Goal: Information Seeking & Learning: Find specific page/section

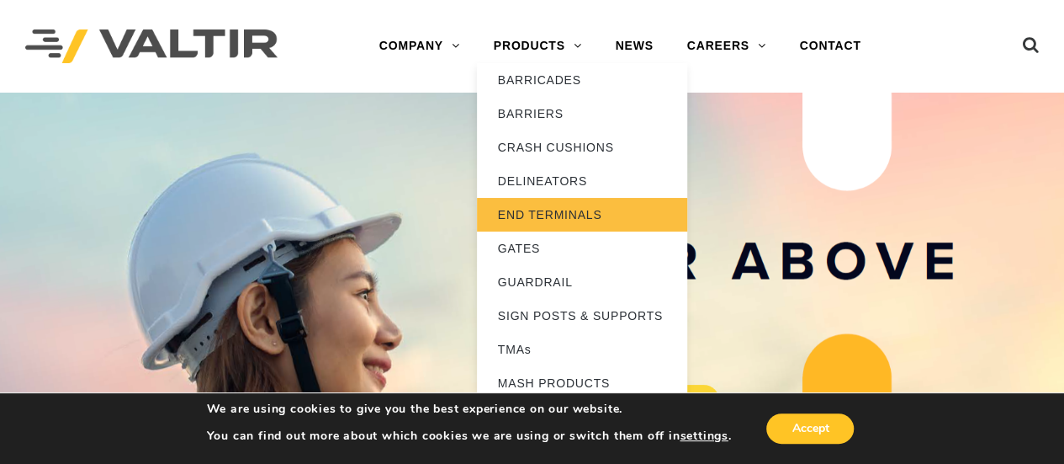
click at [524, 208] on link "END TERMINALS" at bounding box center [582, 215] width 210 height 34
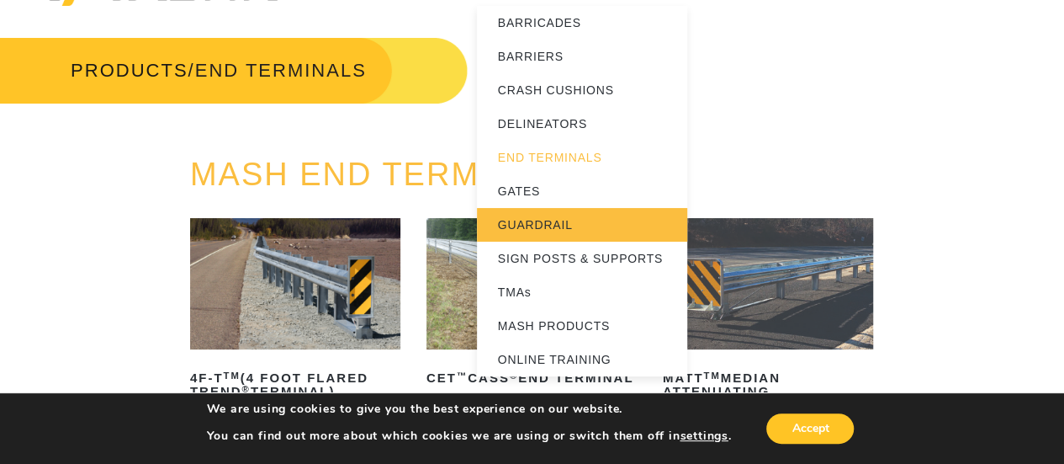
scroll to position [84, 0]
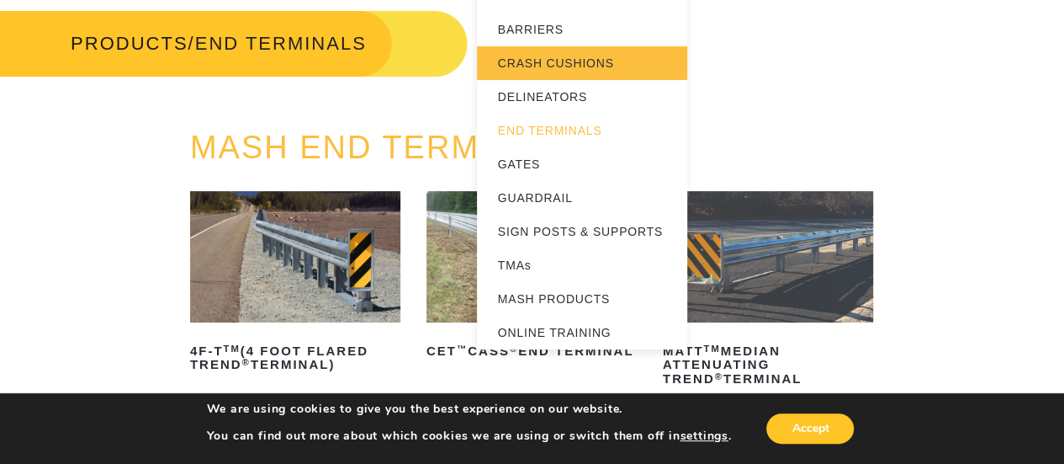
click at [565, 59] on link "CRASH CUSHIONS" at bounding box center [582, 63] width 210 height 34
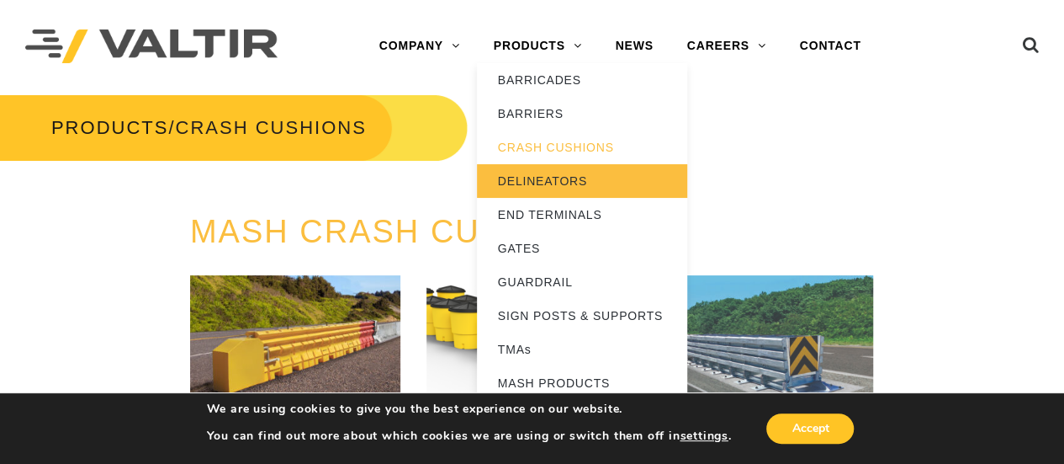
click at [559, 183] on link "DELINEATORS" at bounding box center [582, 181] width 210 height 34
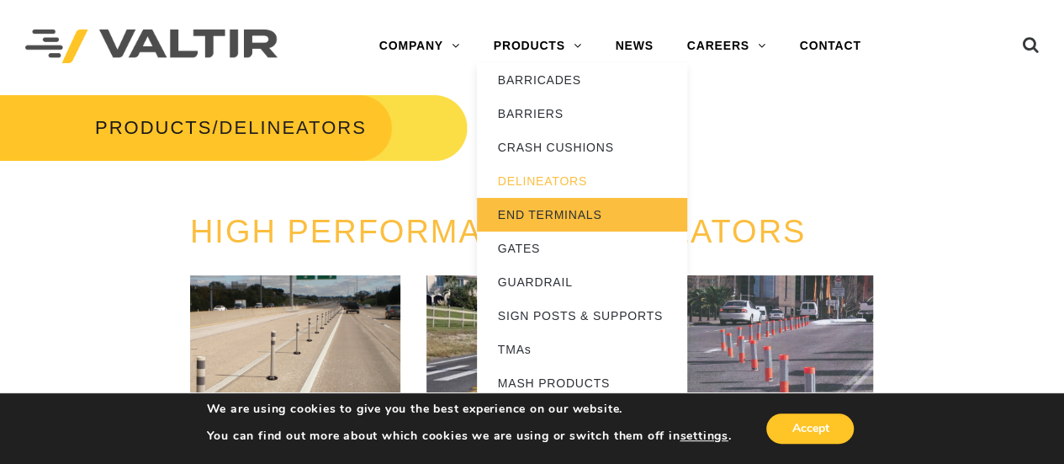
click at [562, 216] on link "END TERMINALS" at bounding box center [582, 215] width 210 height 34
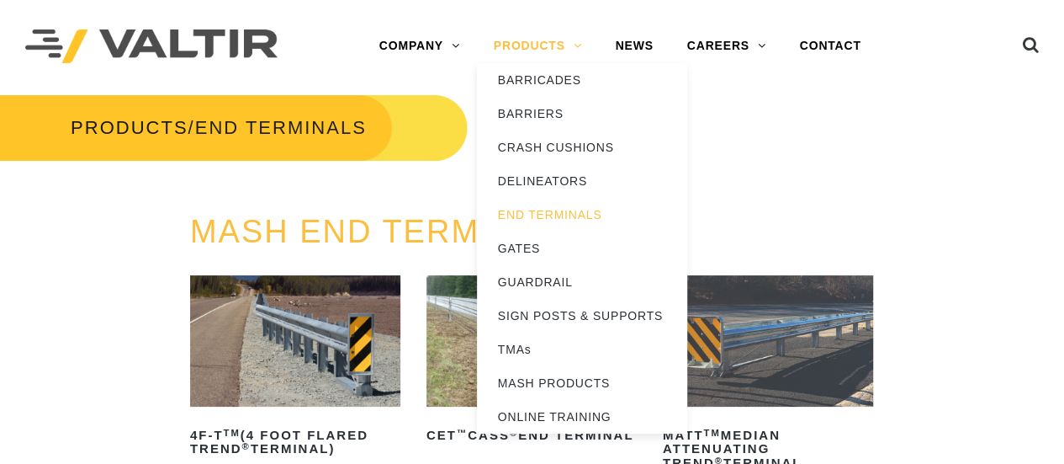
click at [536, 41] on link "PRODUCTS" at bounding box center [538, 46] width 122 height 34
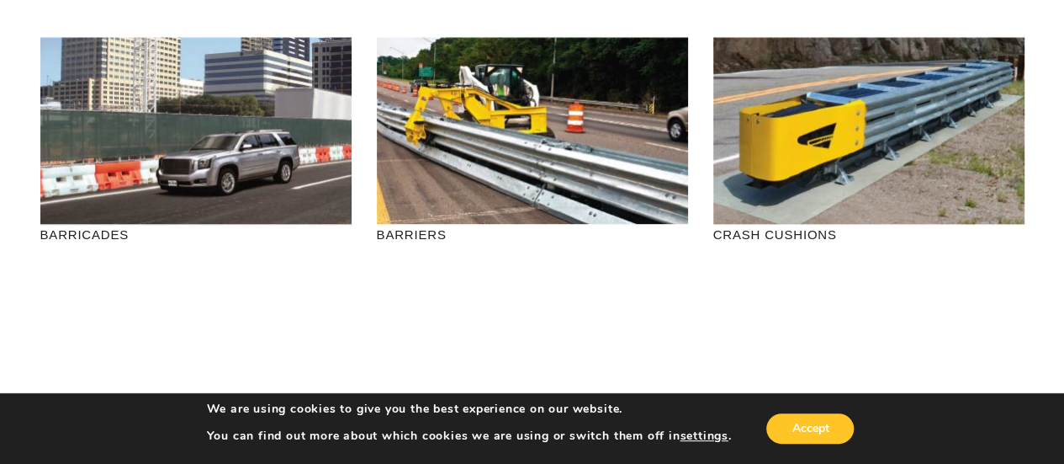
scroll to position [168, 0]
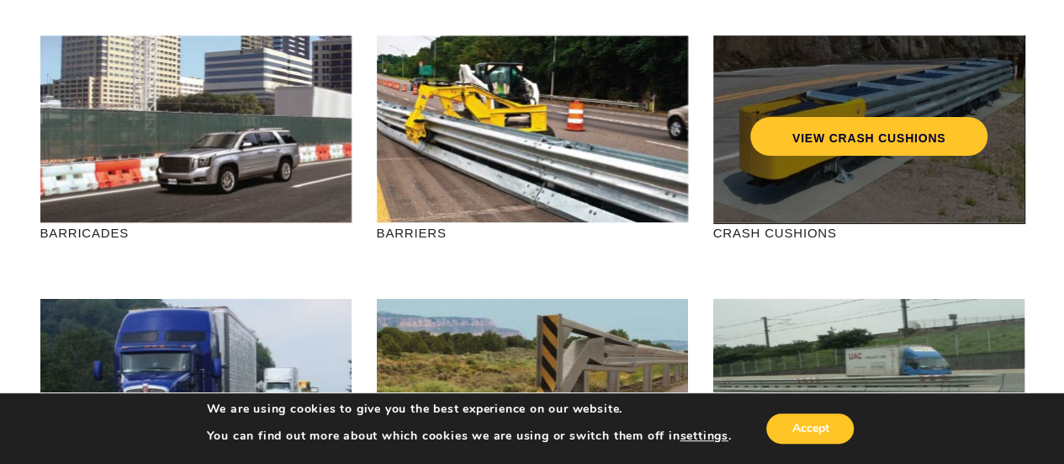
click at [865, 193] on div "VIEW CRASH CUSHIONS" at bounding box center [868, 129] width 311 height 188
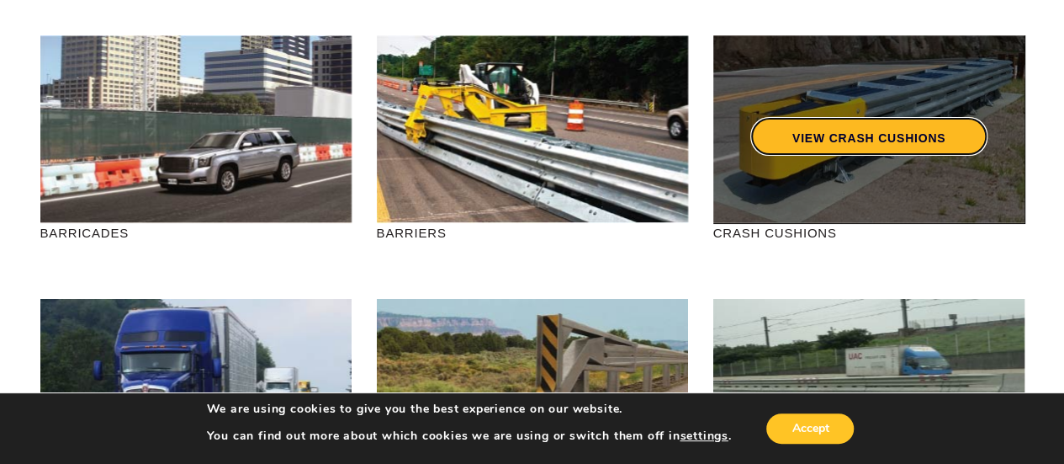
click at [841, 134] on link "VIEW CRASH CUSHIONS" at bounding box center [868, 136] width 237 height 39
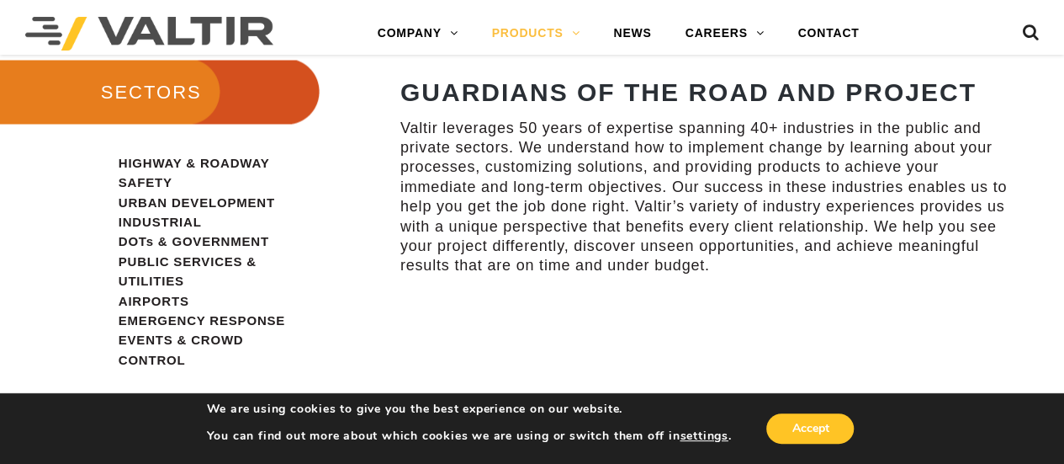
scroll to position [1094, 0]
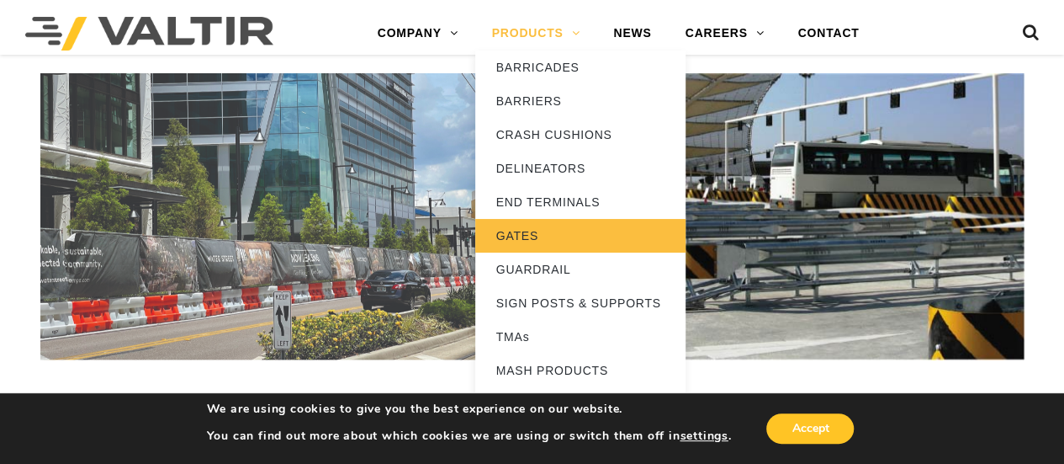
click at [530, 233] on link "GATES" at bounding box center [580, 236] width 210 height 34
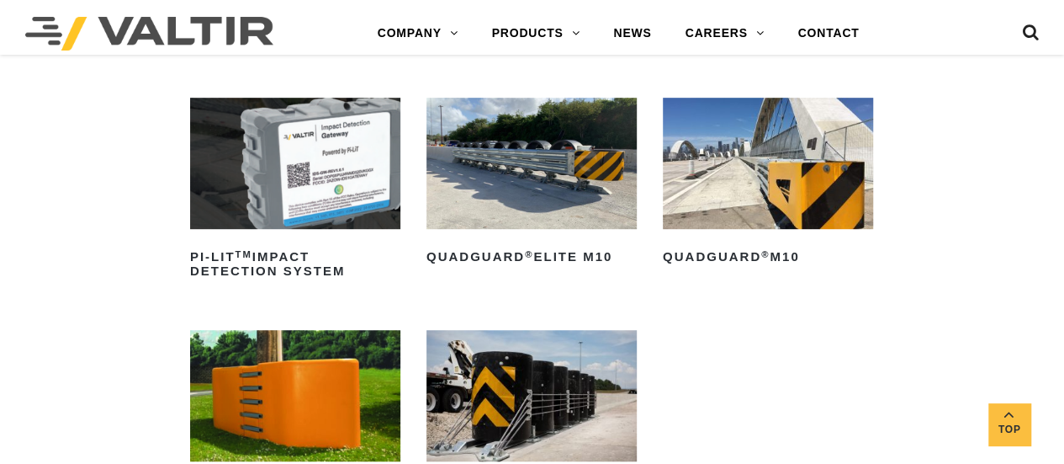
scroll to position [421, 0]
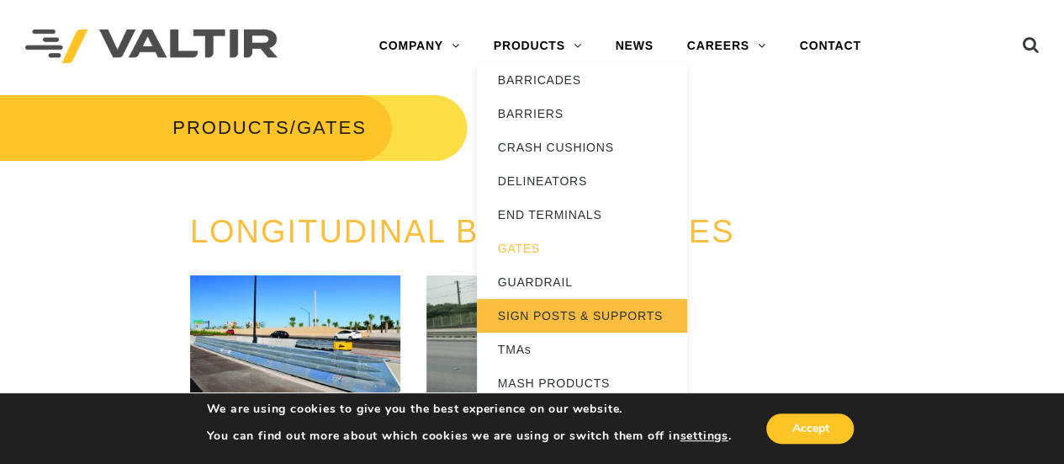
click at [549, 313] on link "SIGN POSTS & SUPPORTS" at bounding box center [582, 316] width 210 height 34
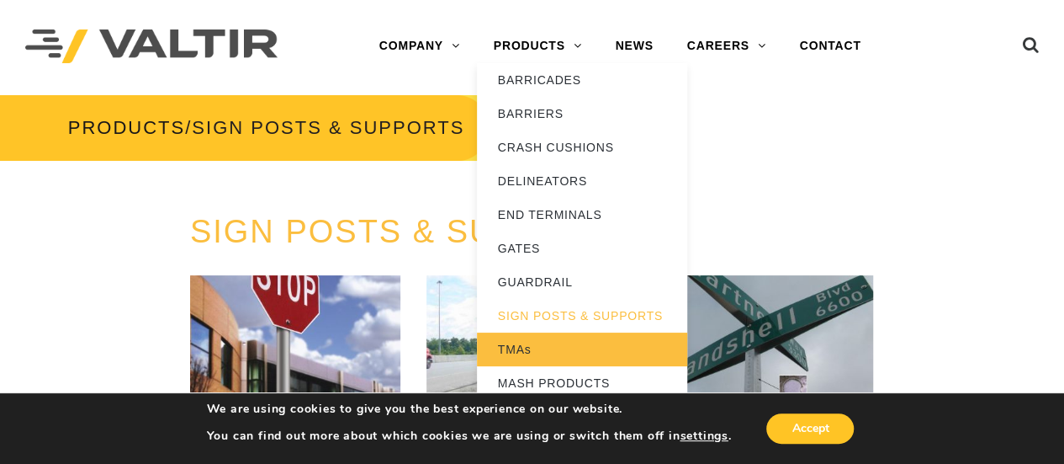
click at [535, 341] on link "TMAs" at bounding box center [582, 349] width 210 height 34
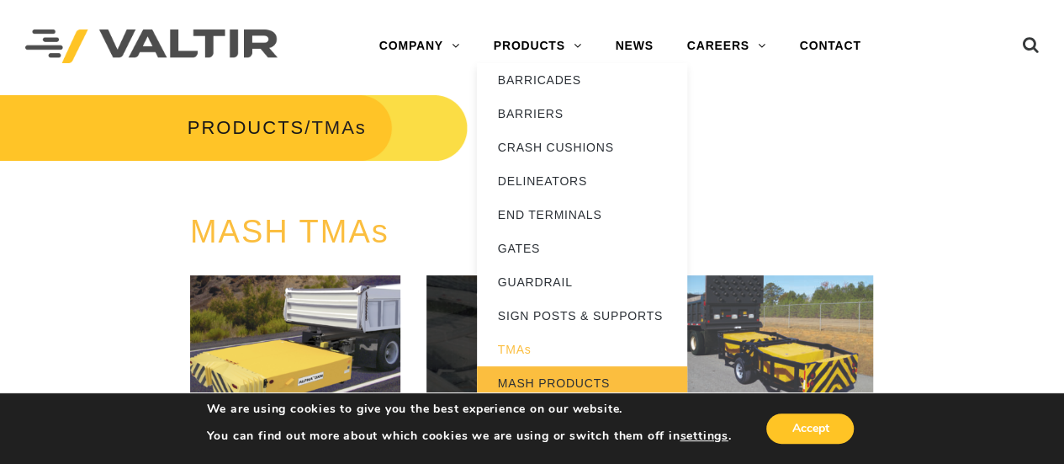
click at [565, 374] on link "MASH PRODUCTS" at bounding box center [582, 383] width 210 height 34
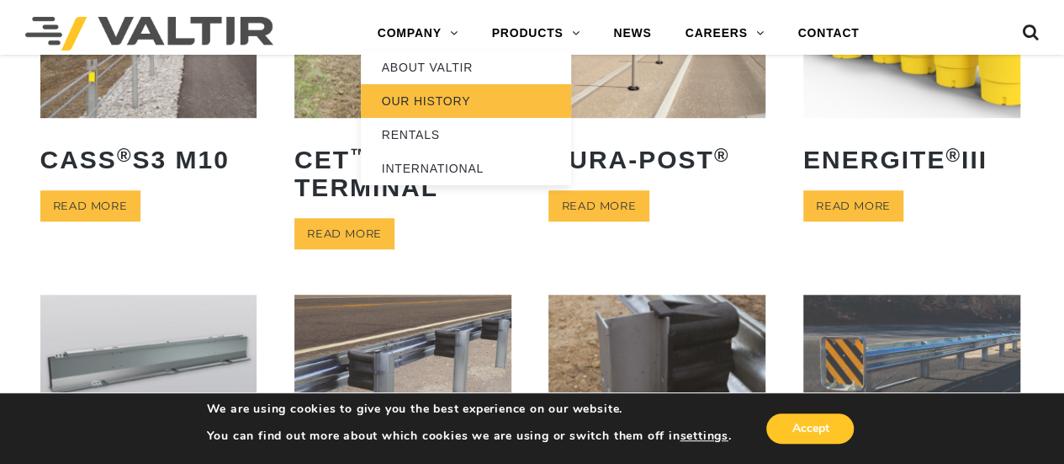
scroll to position [505, 0]
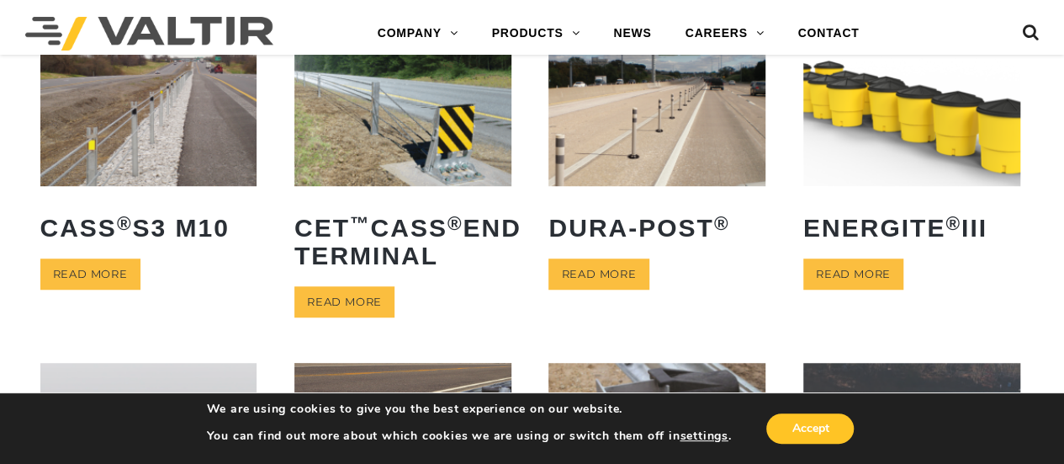
drag, startPoint x: 1026, startPoint y: 30, endPoint x: 787, endPoint y: 19, distance: 239.2
click at [1026, 31] on icon at bounding box center [1030, 36] width 17 height 25
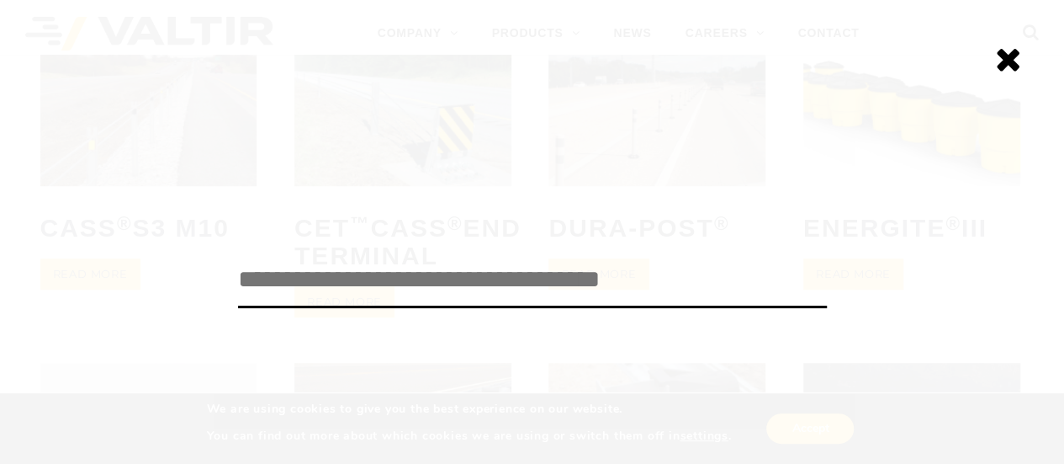
click at [379, 267] on input "search" at bounding box center [532, 280] width 589 height 56
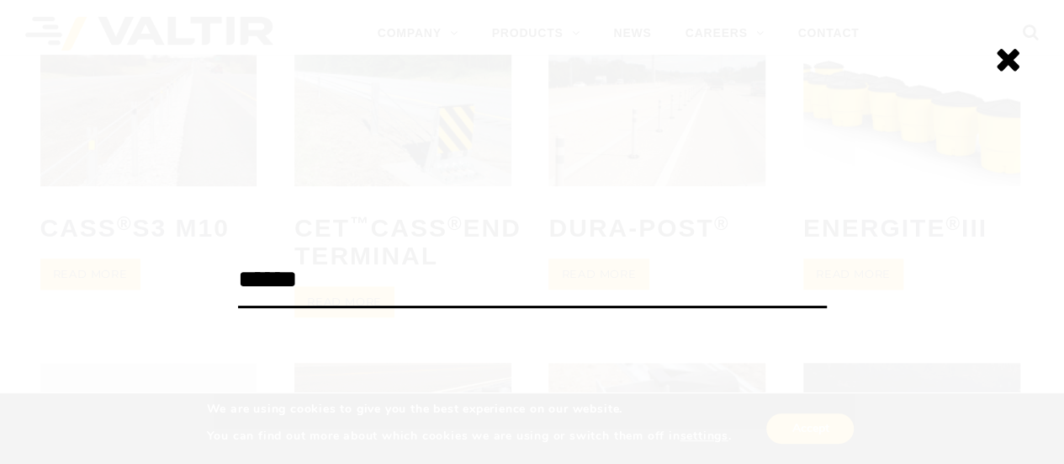
type input "******"
click input "******" at bounding box center [0, 0] width 0 height 0
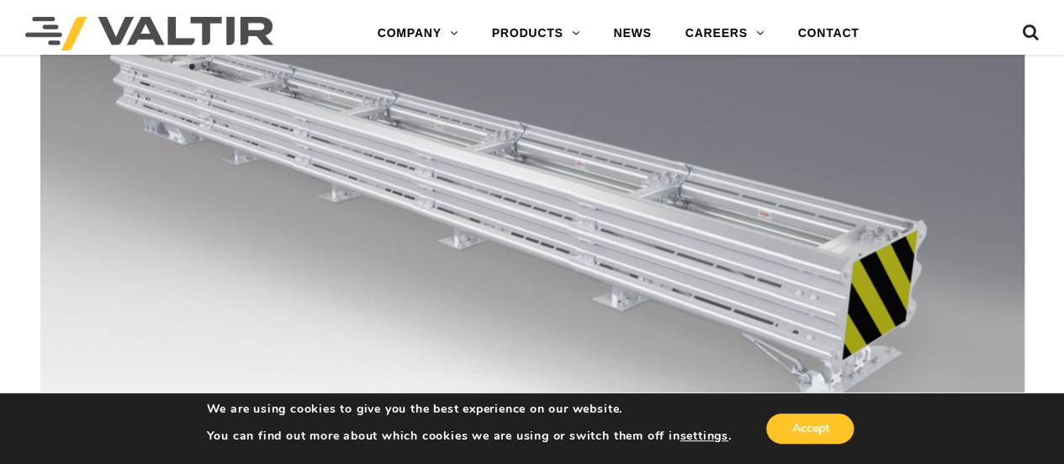
scroll to position [1514, 0]
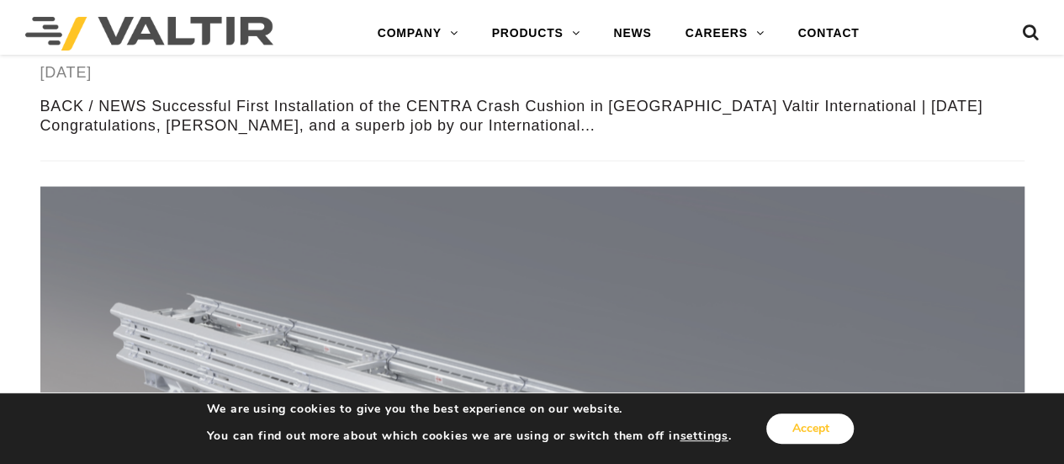
click at [816, 431] on button "Accept" at bounding box center [809, 428] width 87 height 30
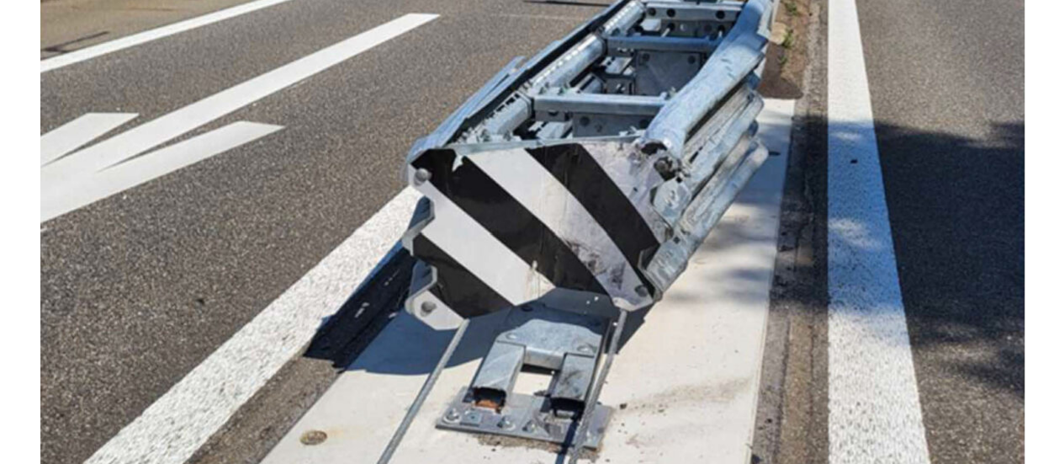
scroll to position [84, 0]
